Goal: Task Accomplishment & Management: Use online tool/utility

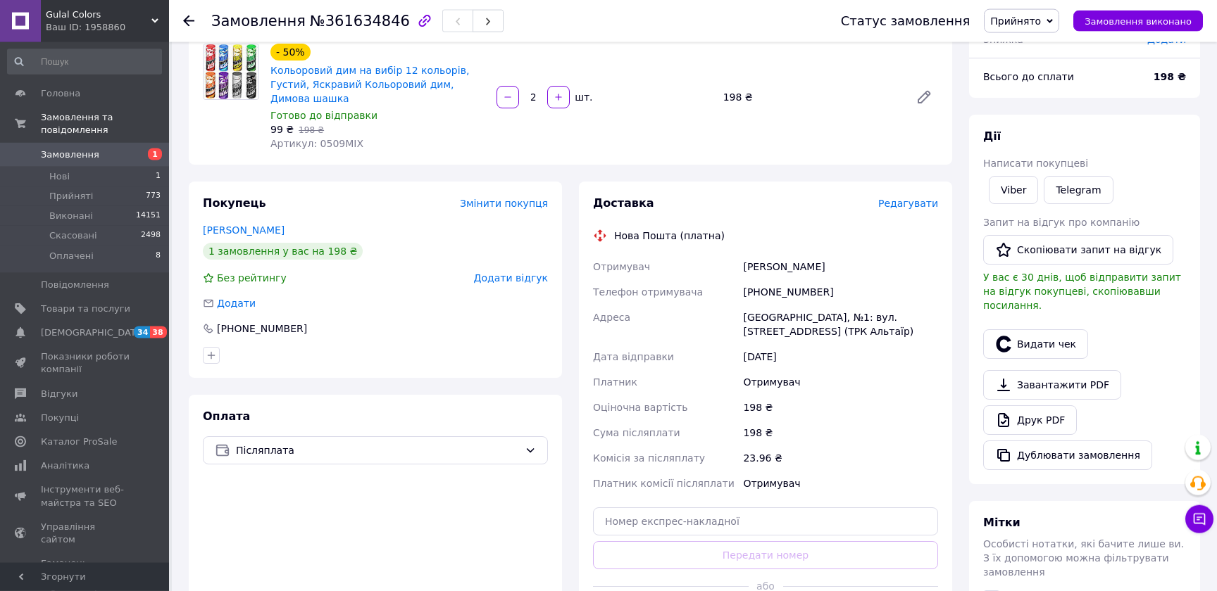
scroll to position [334, 0]
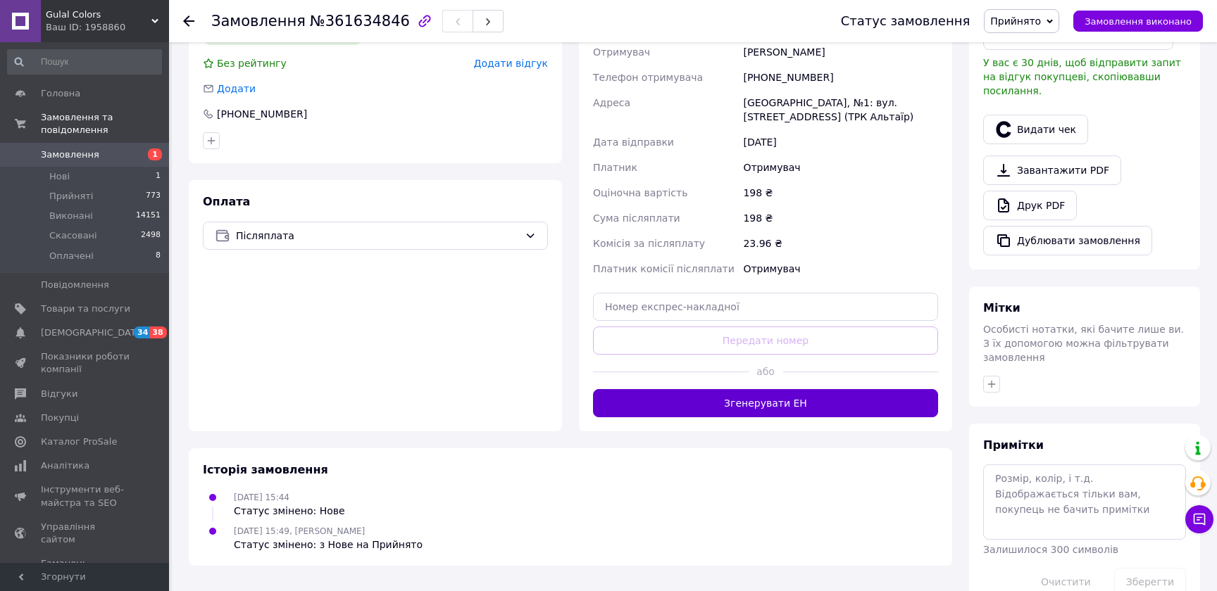
click at [789, 394] on button "Згенерувати ЕН" at bounding box center [765, 403] width 345 height 28
click at [1040, 115] on button "Видати чек" at bounding box center [1035, 130] width 105 height 30
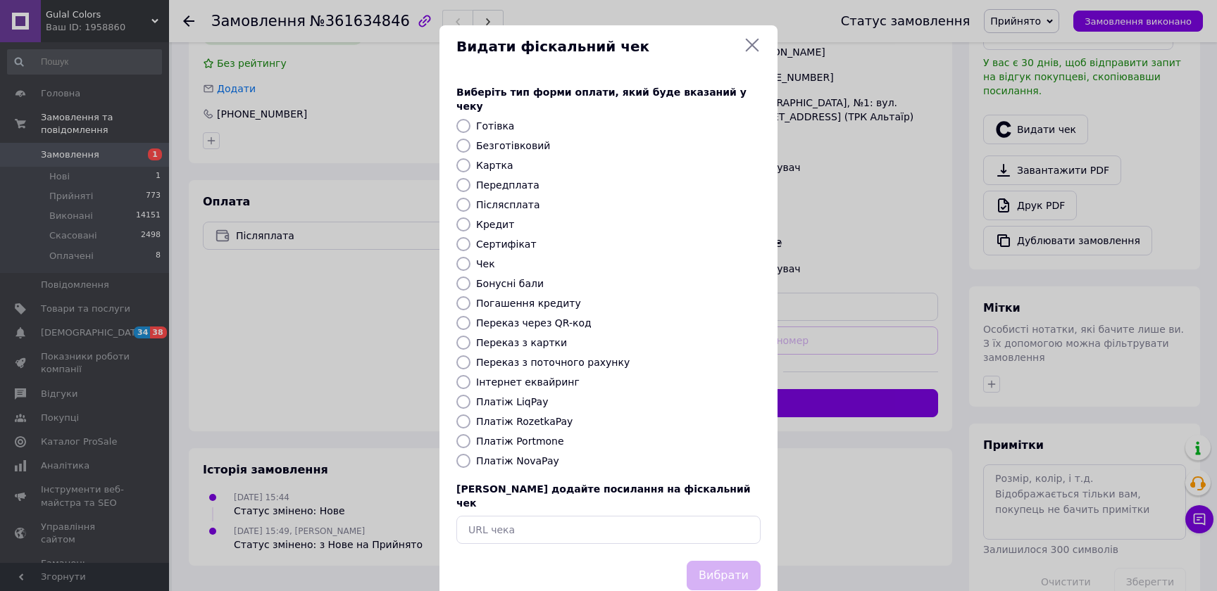
click at [501, 456] on label "Платіж NovaPay" at bounding box center [517, 461] width 83 height 11
click at [470, 454] on input "Платіж NovaPay" at bounding box center [463, 461] width 14 height 14
radio input "true"
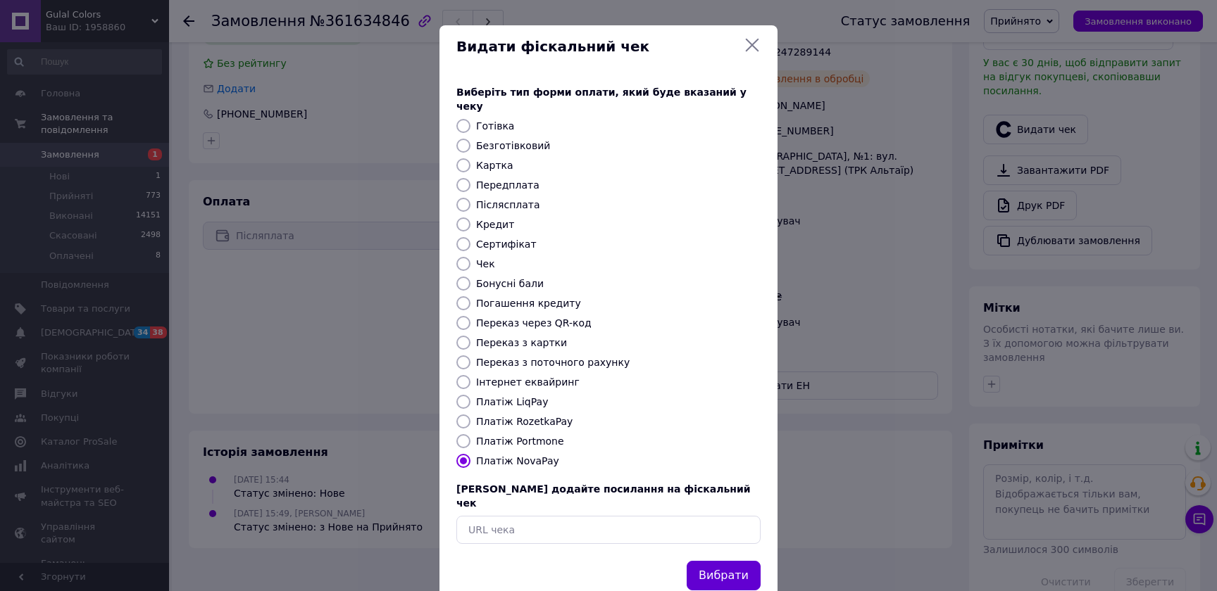
click at [726, 561] on button "Вибрати" at bounding box center [723, 576] width 74 height 30
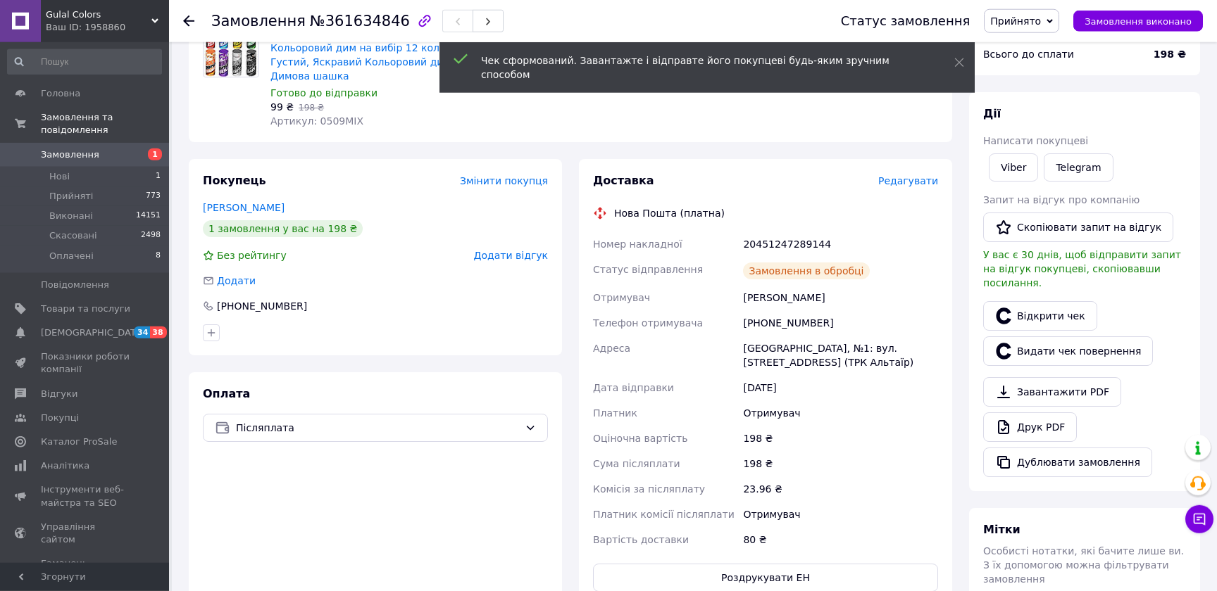
scroll to position [106, 0]
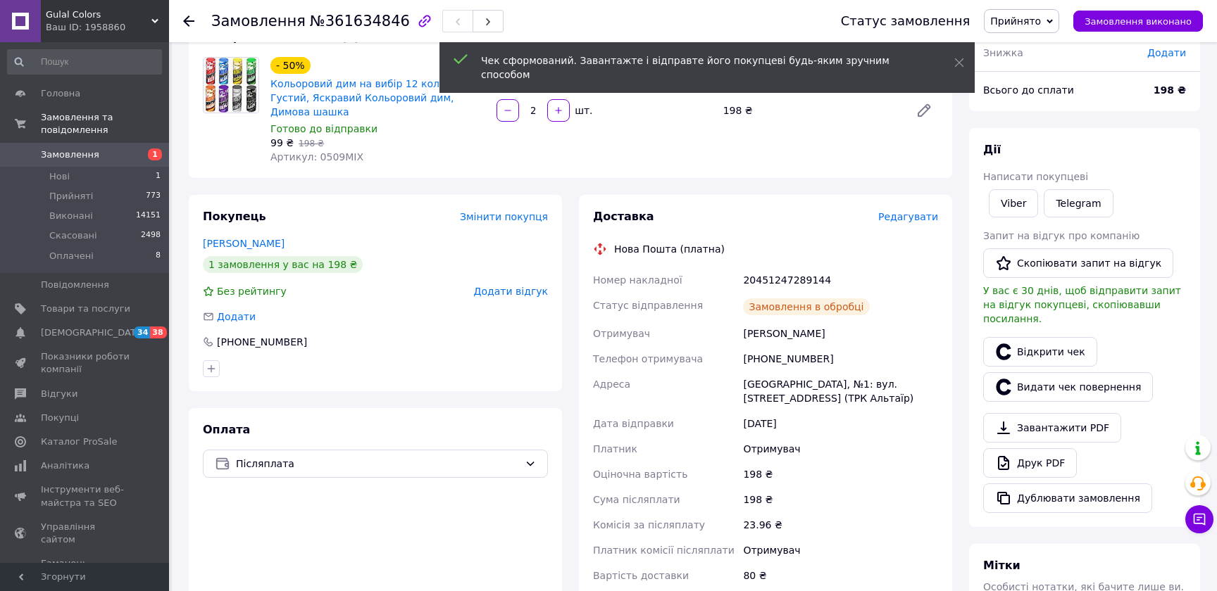
click at [797, 268] on div "20451247289144" at bounding box center [840, 280] width 201 height 25
copy div "20451247289144"
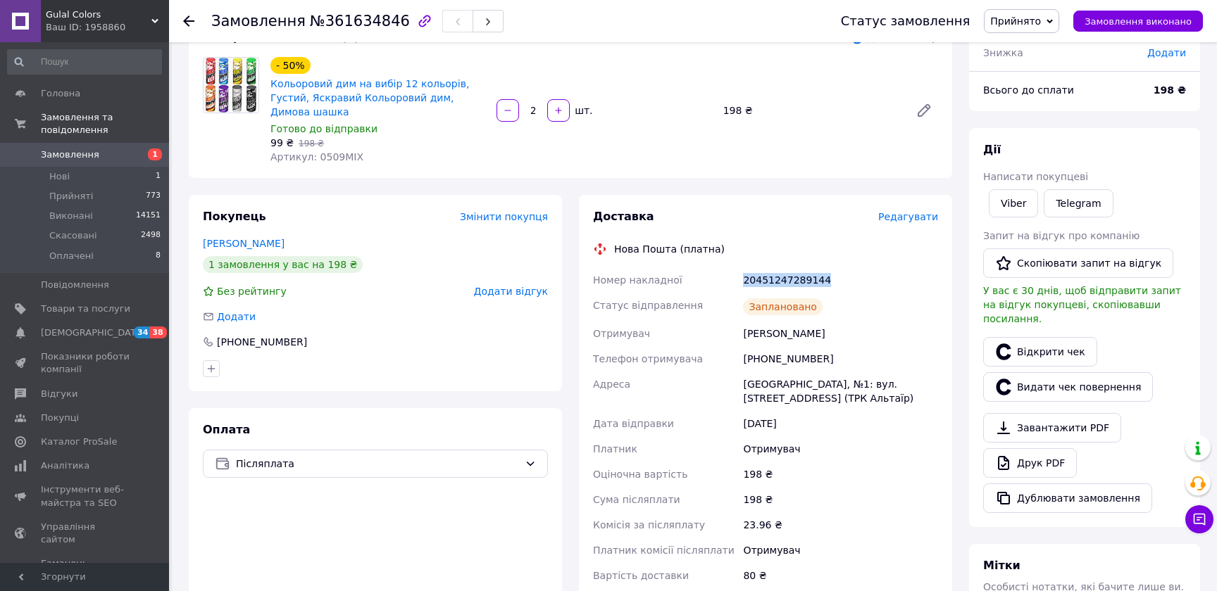
click at [100, 150] on link "Замовлення 1" at bounding box center [84, 155] width 169 height 24
